Goal: Information Seeking & Learning: Learn about a topic

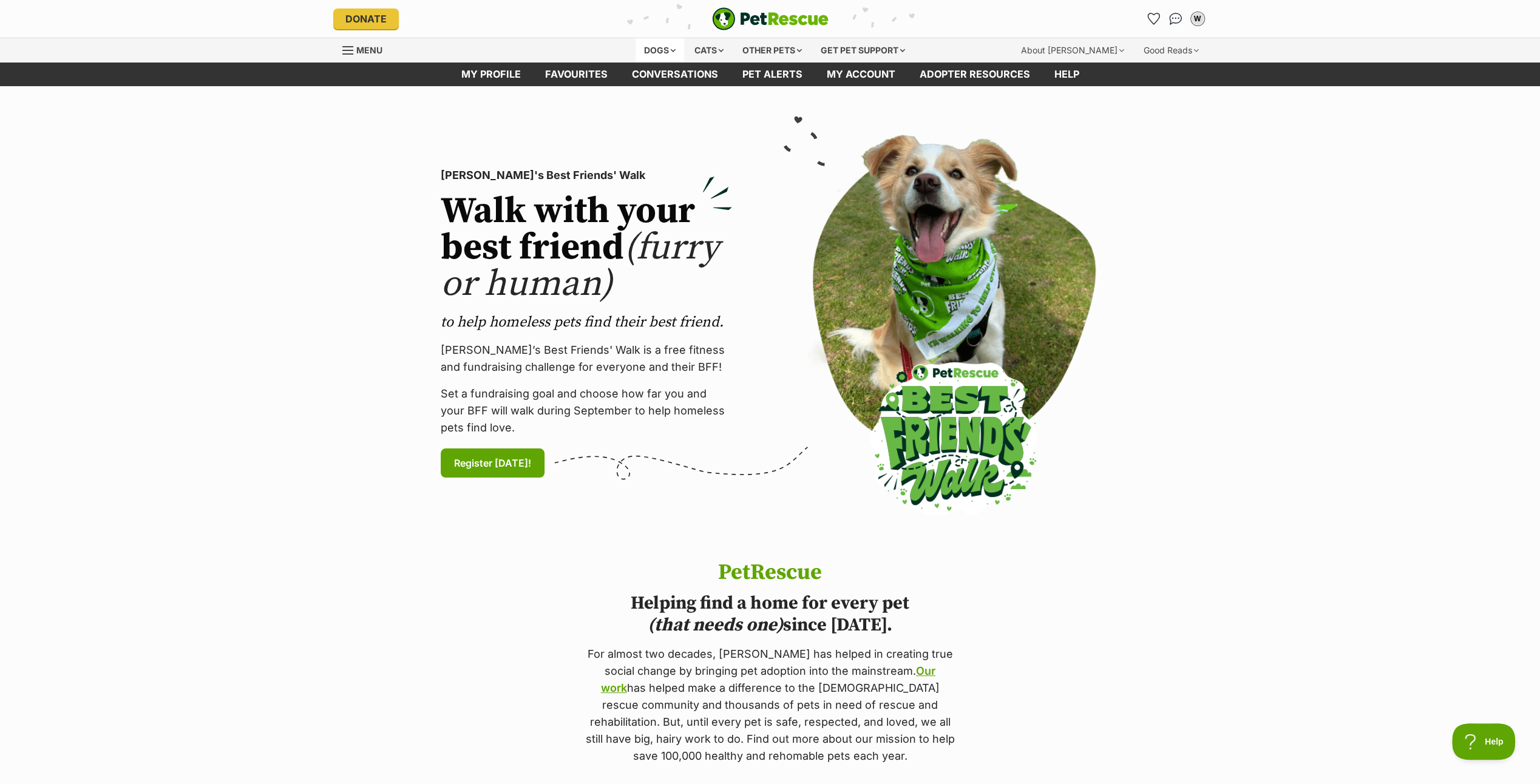
click at [660, 40] on div "Dogs" at bounding box center [660, 51] width 49 height 24
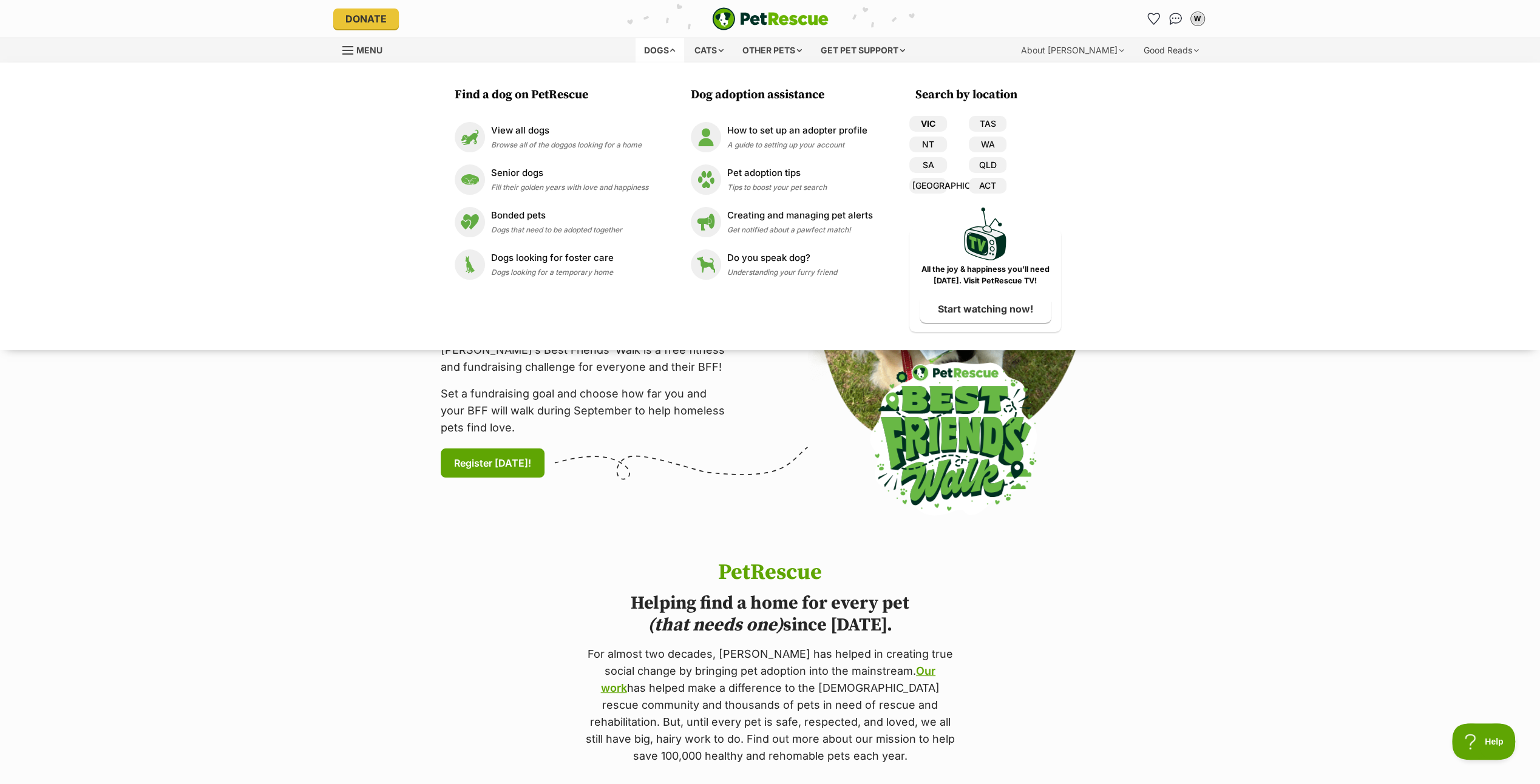
click at [917, 118] on link "VIC" at bounding box center [928, 123] width 38 height 16
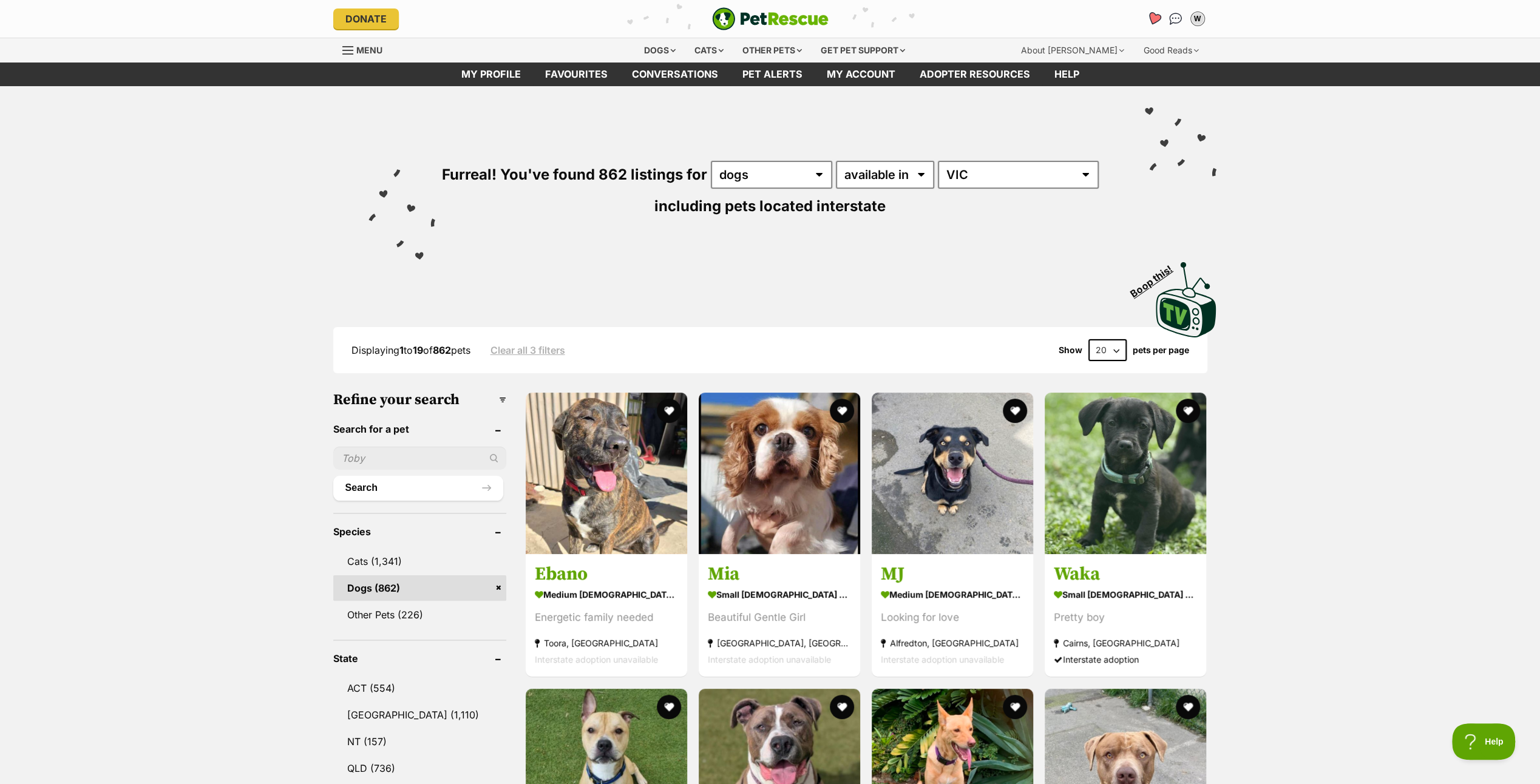
click at [1154, 15] on icon "Favourites" at bounding box center [1153, 19] width 15 height 14
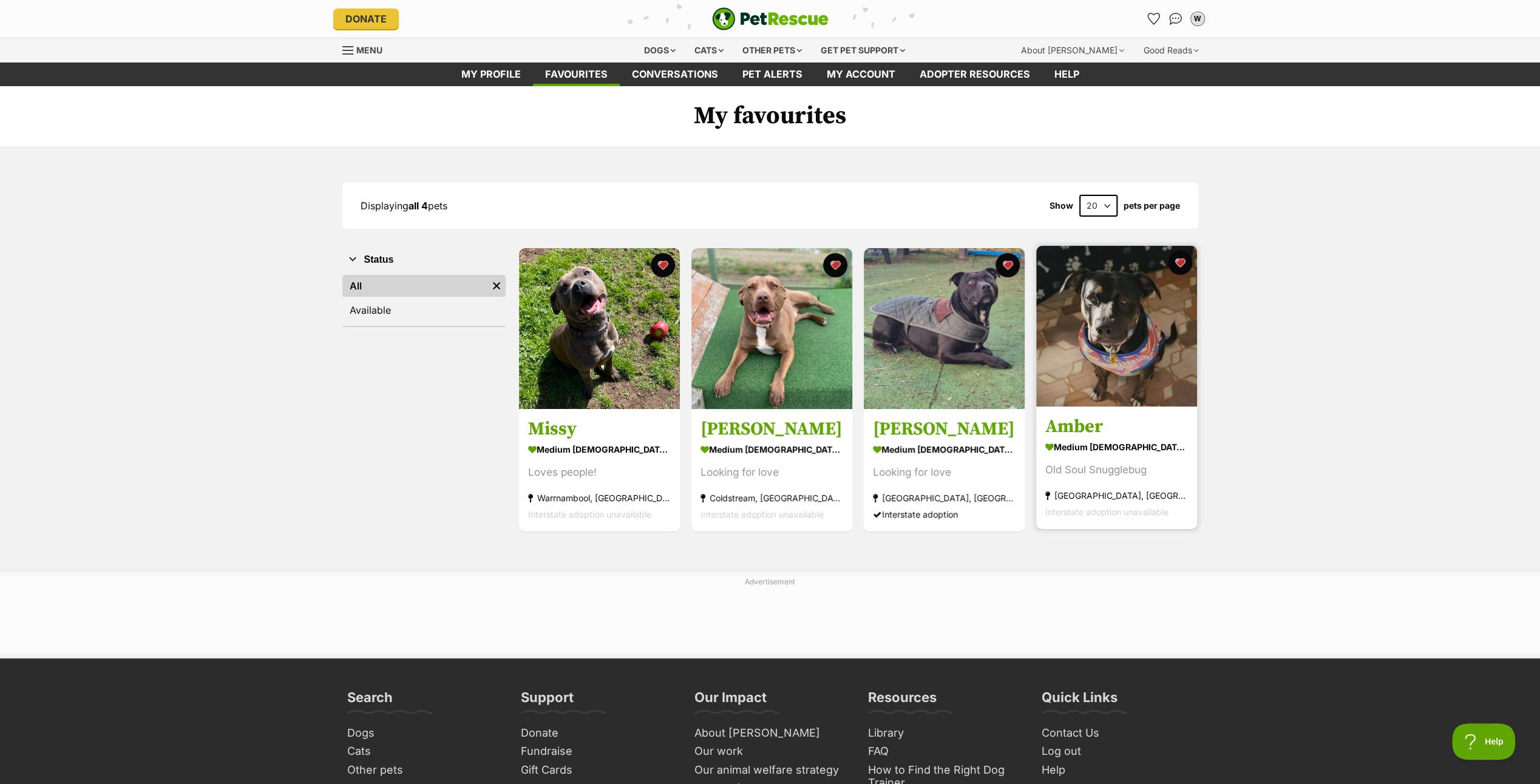
click at [1095, 320] on img at bounding box center [1116, 325] width 161 height 161
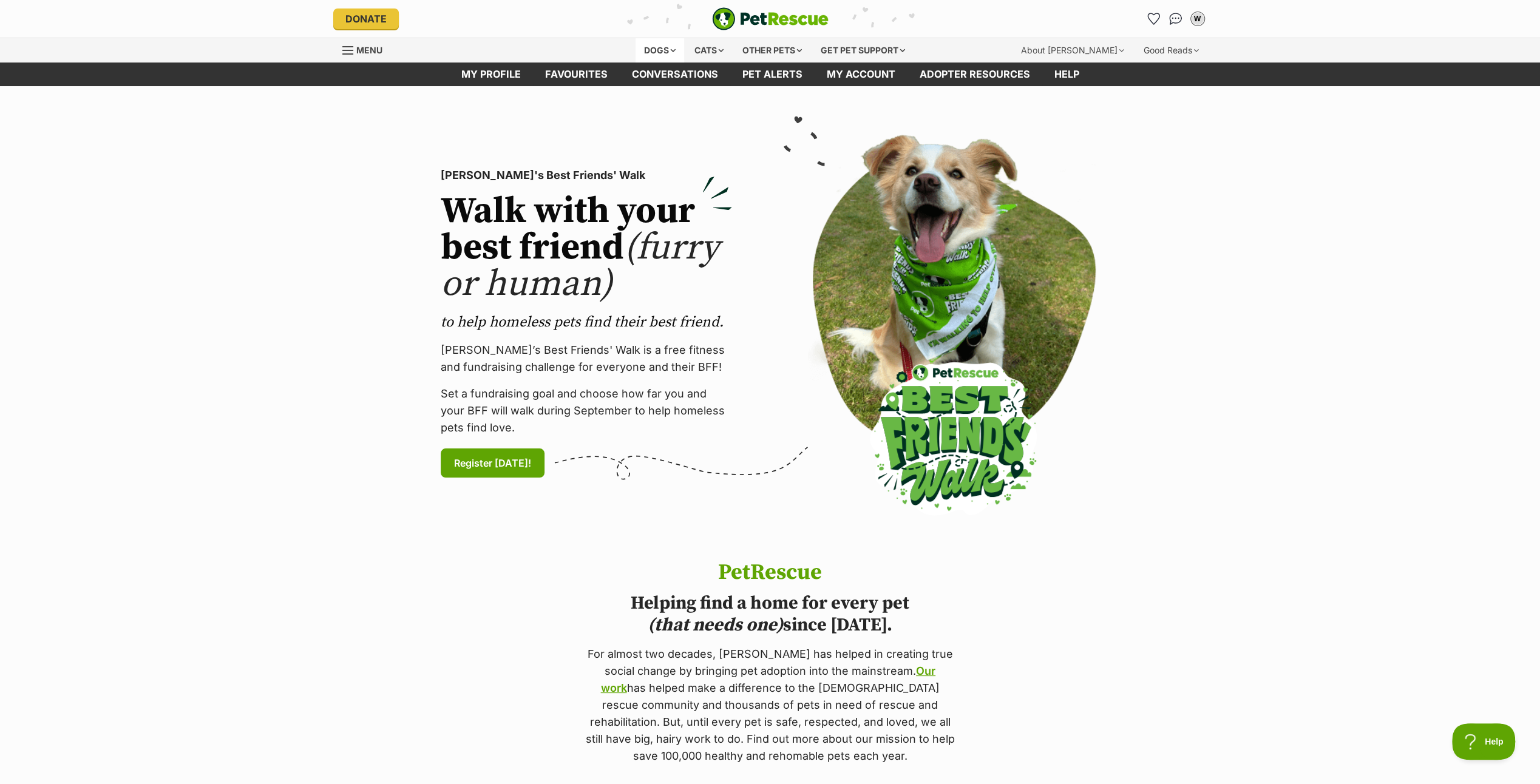
click at [648, 45] on div "Dogs" at bounding box center [660, 51] width 49 height 24
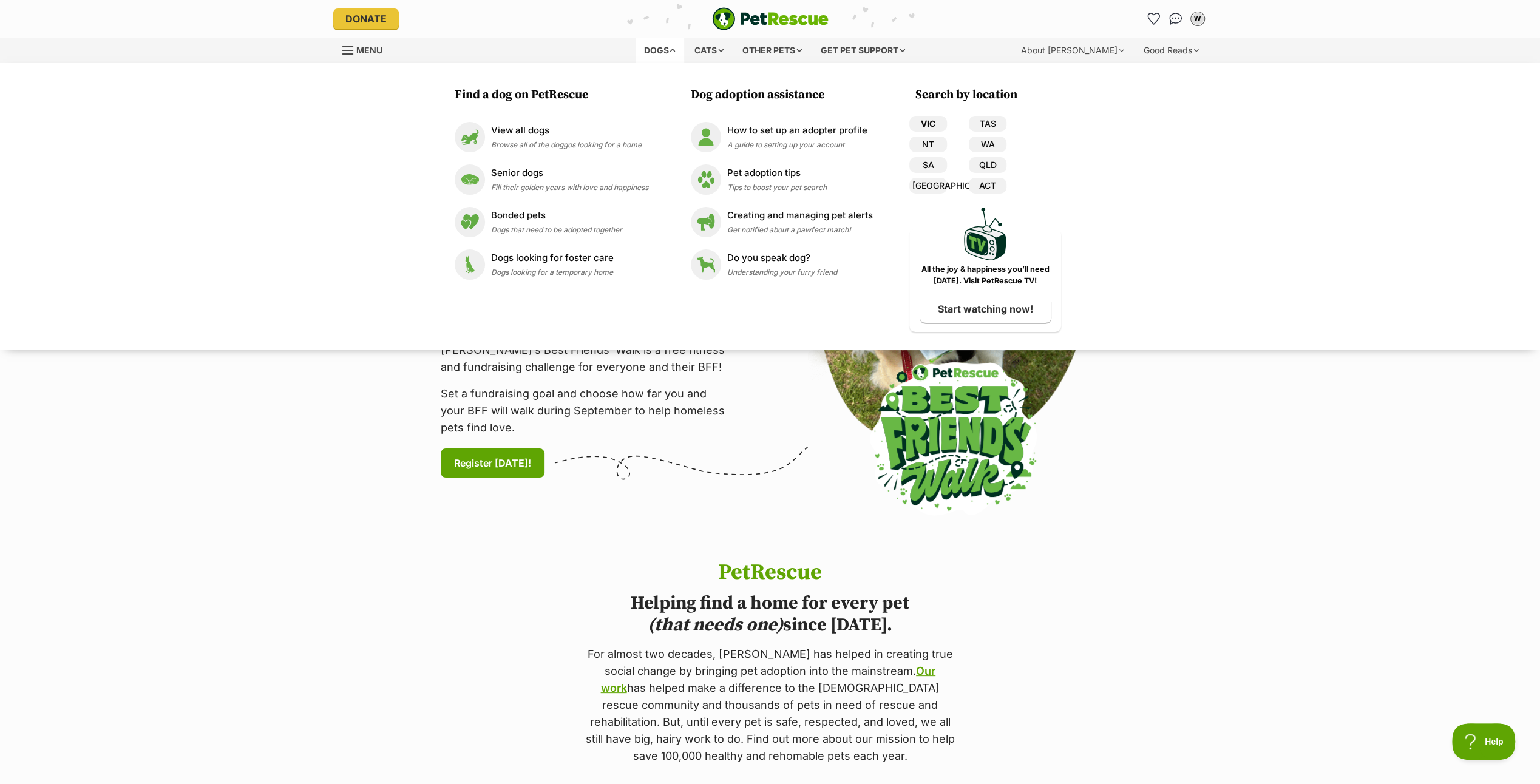
click at [933, 116] on link "VIC" at bounding box center [928, 123] width 38 height 16
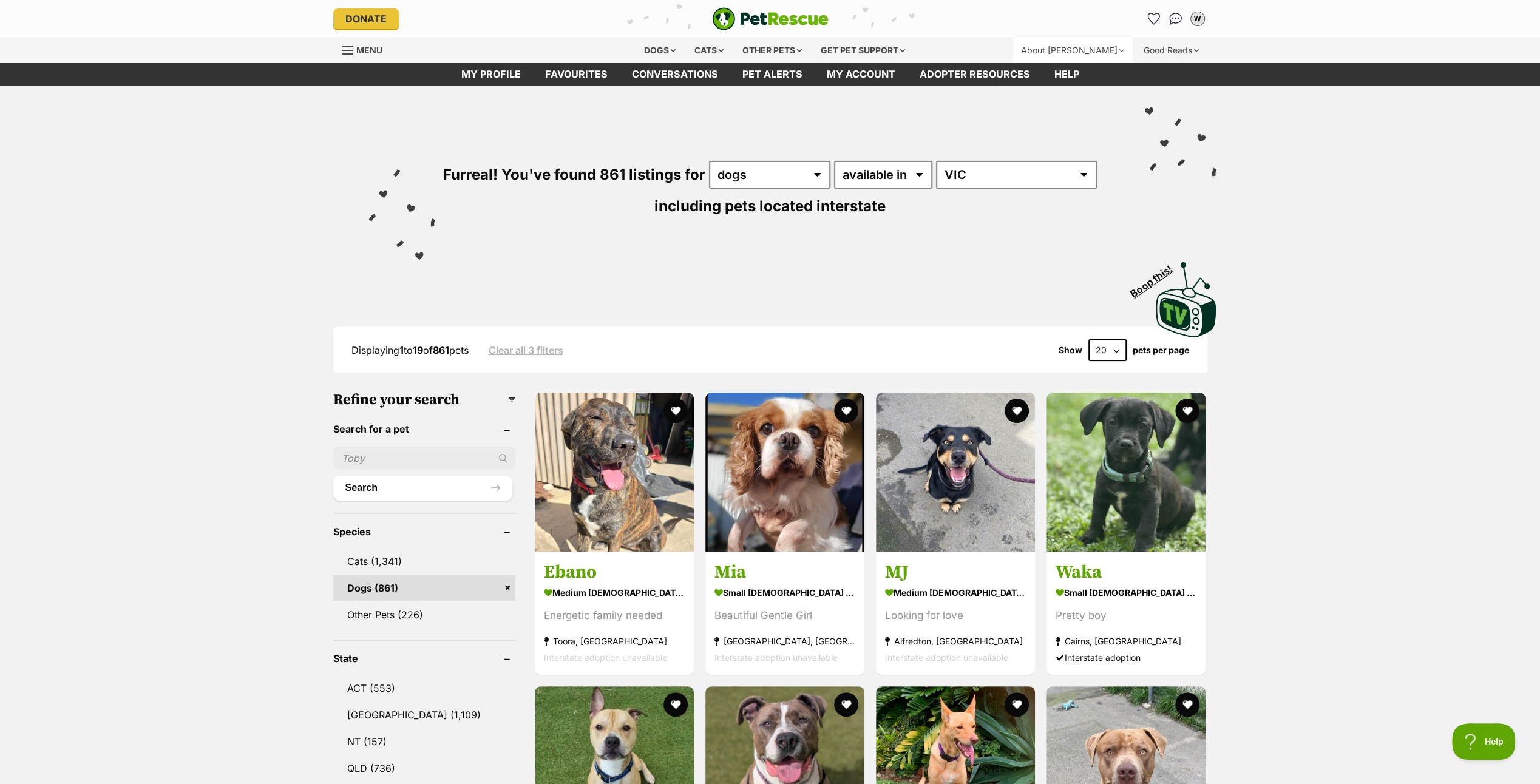
drag, startPoint x: 1152, startPoint y: 17, endPoint x: 1122, endPoint y: 42, distance: 39.1
click at [1152, 17] on icon "Favourites" at bounding box center [1154, 19] width 12 height 11
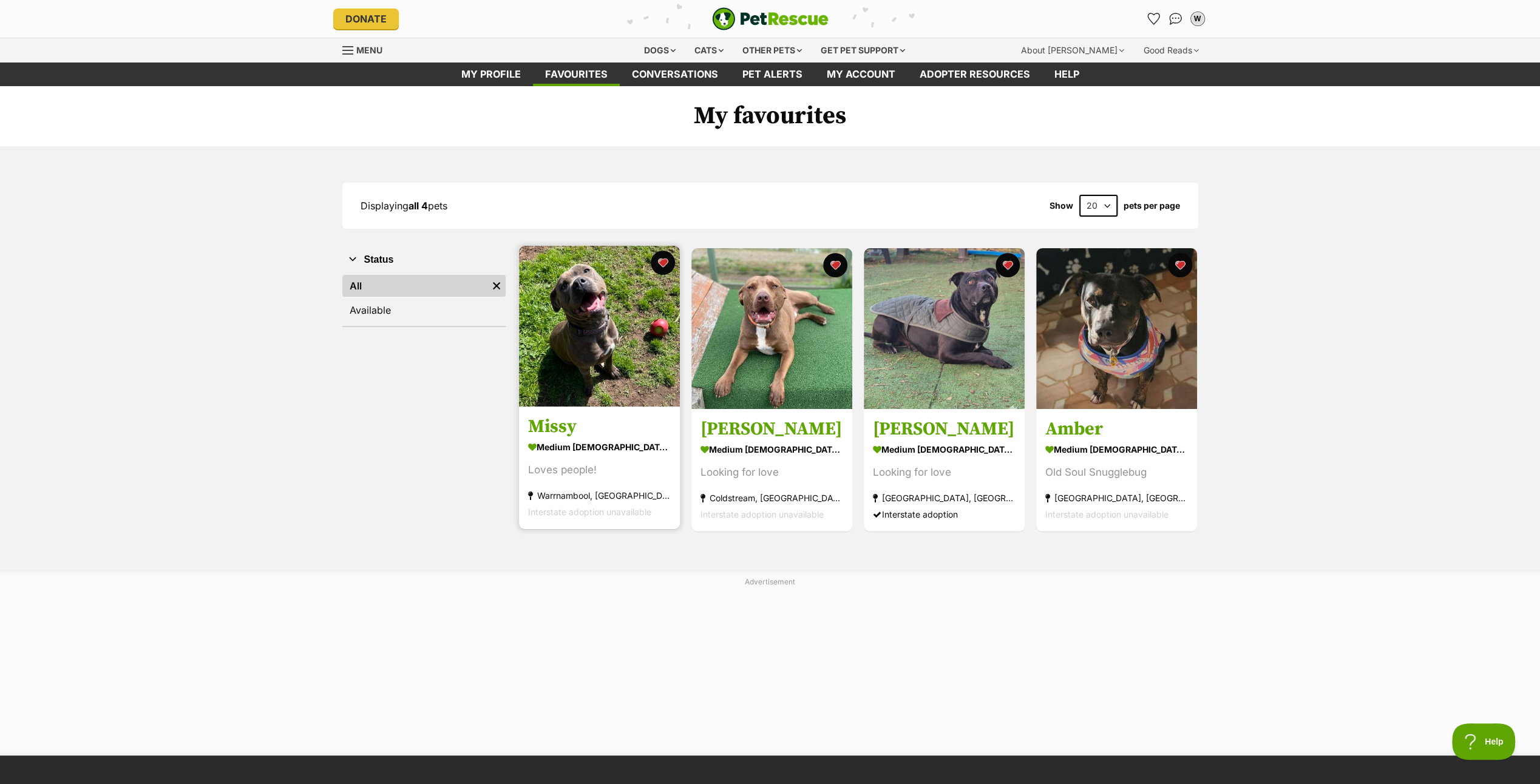
click at [605, 338] on img at bounding box center [599, 325] width 161 height 161
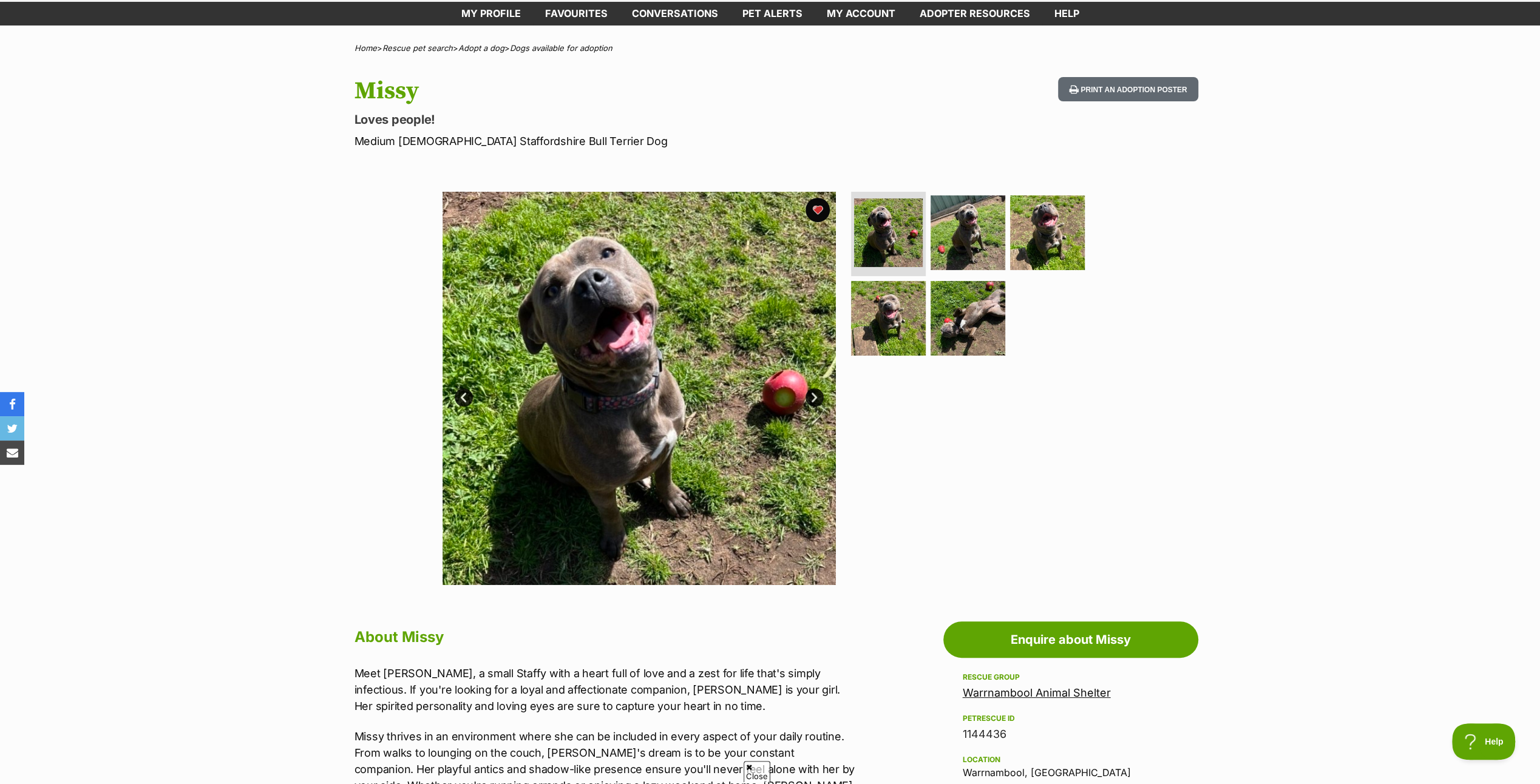
click at [816, 396] on link "Next" at bounding box center [814, 397] width 18 height 18
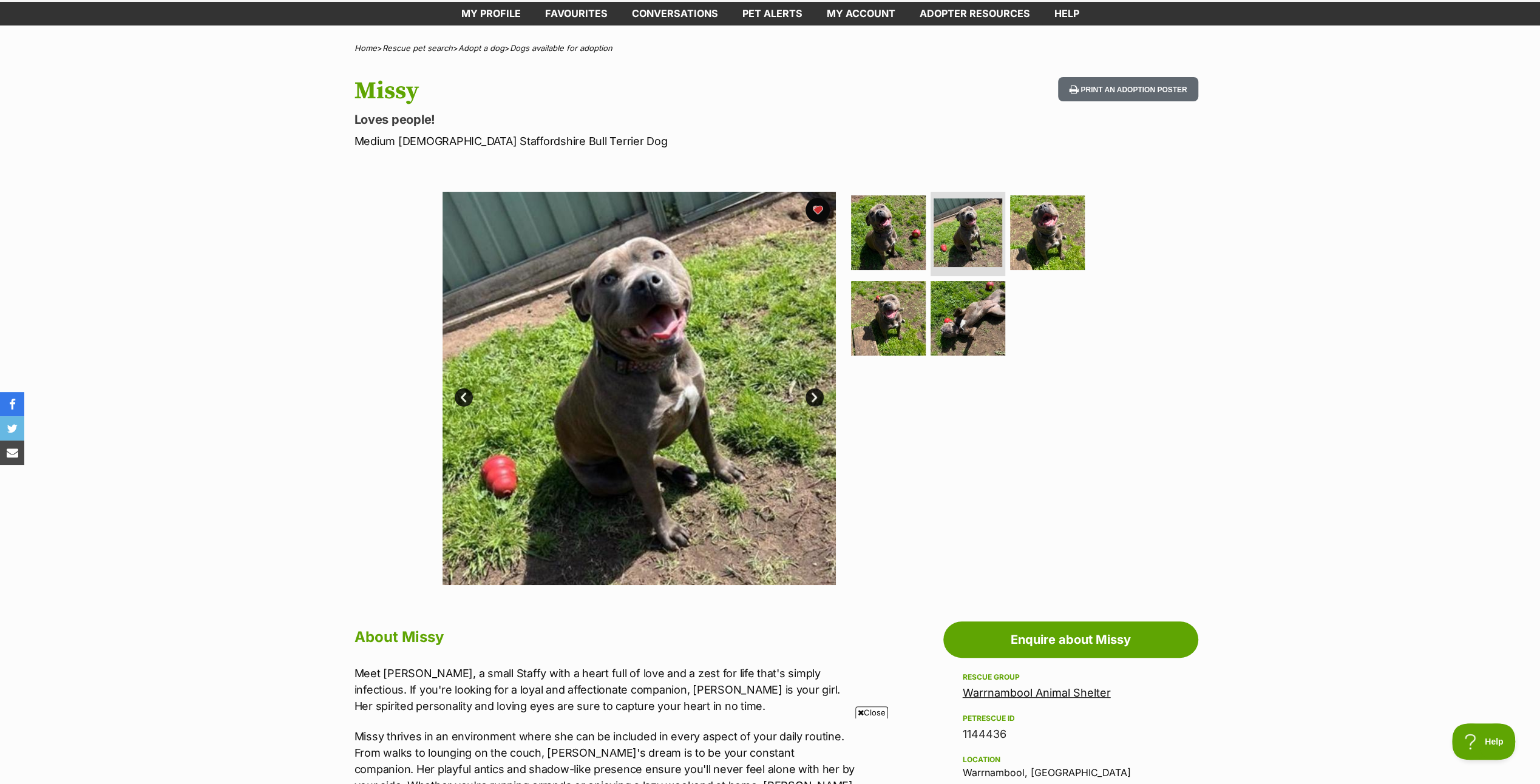
click at [816, 396] on link "Next" at bounding box center [814, 397] width 18 height 18
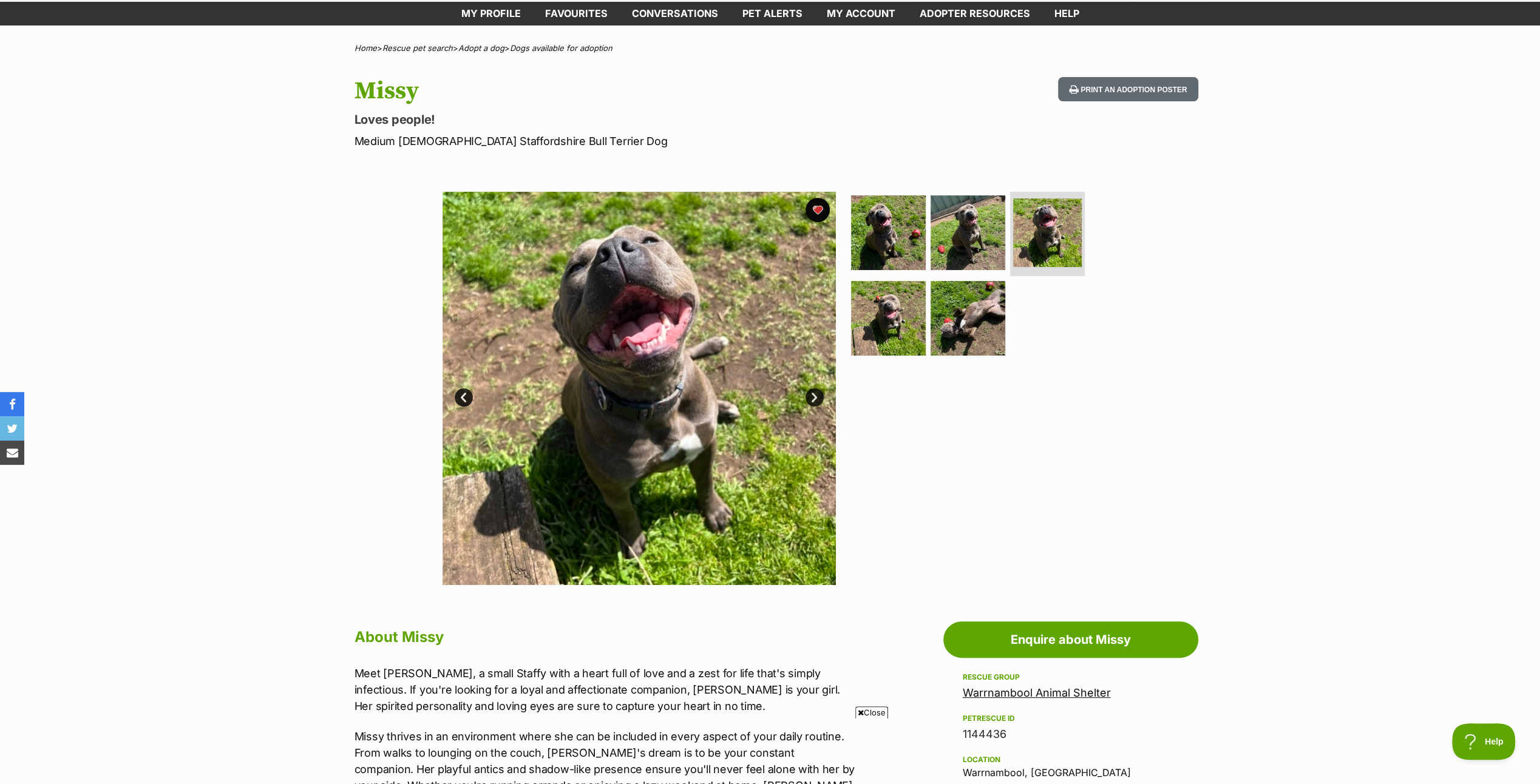
click at [816, 396] on link "Next" at bounding box center [814, 397] width 18 height 18
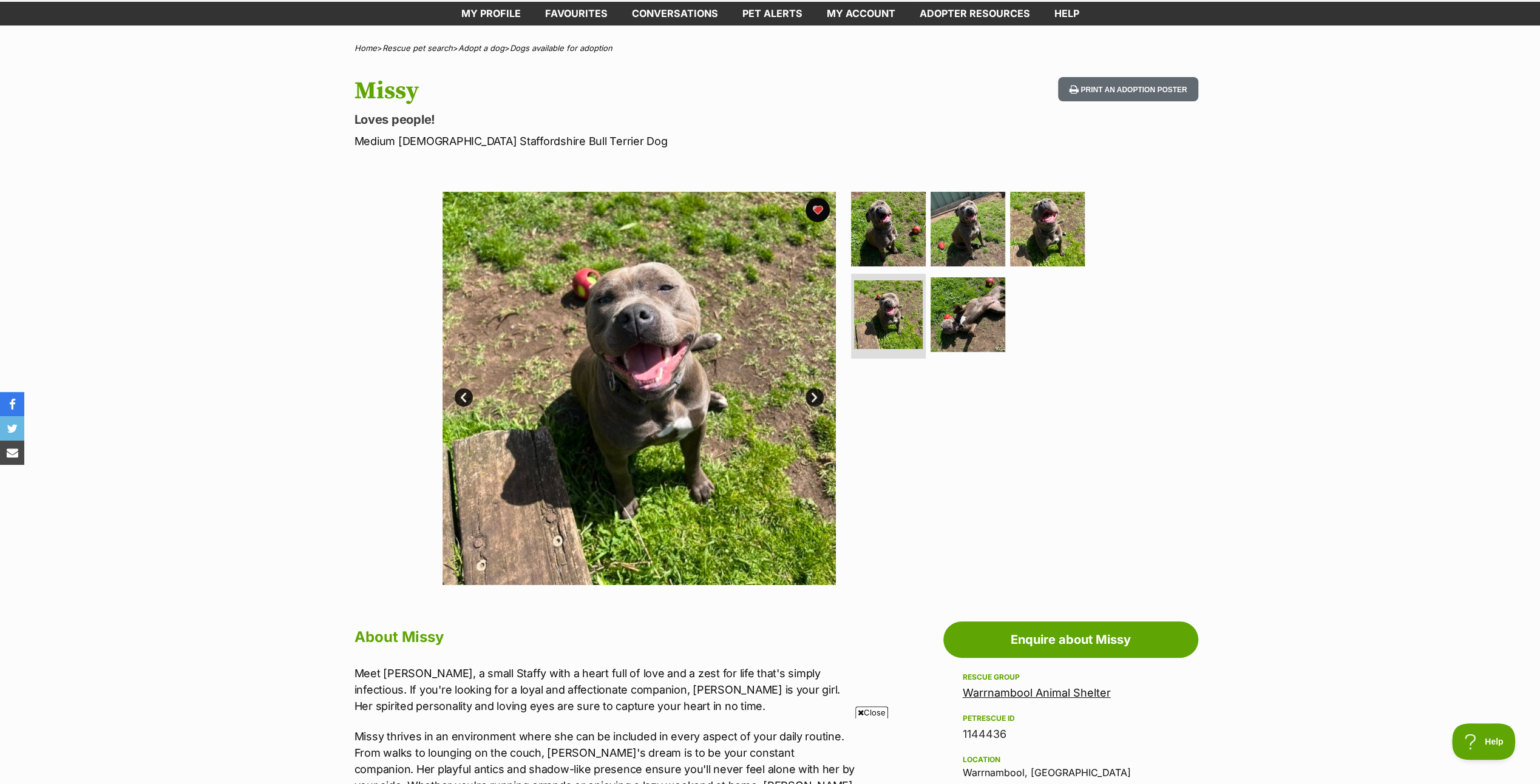
click at [816, 396] on link "Next" at bounding box center [814, 397] width 18 height 18
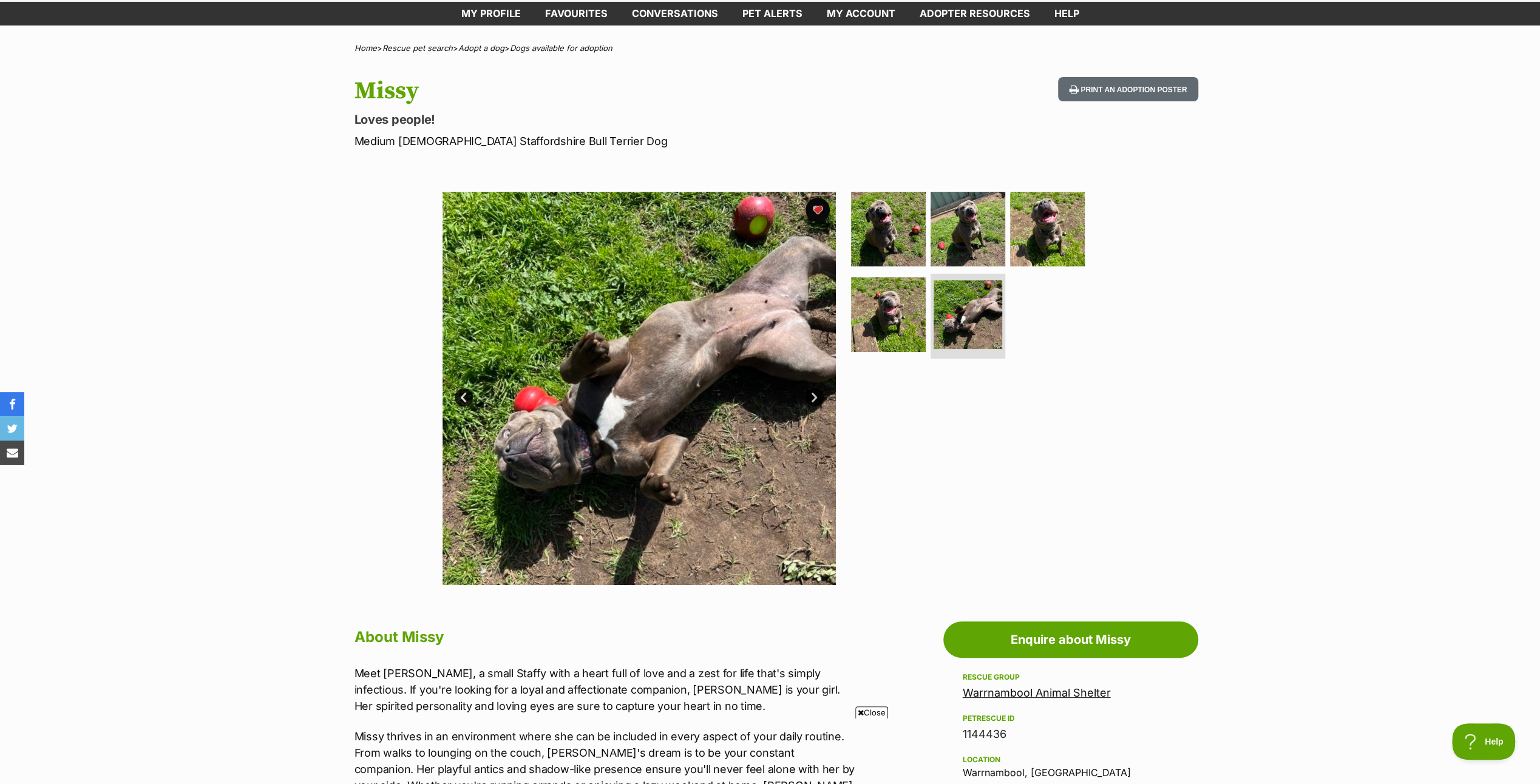
click at [816, 396] on link "Next" at bounding box center [814, 397] width 18 height 18
